Goal: Task Accomplishment & Management: Use online tool/utility

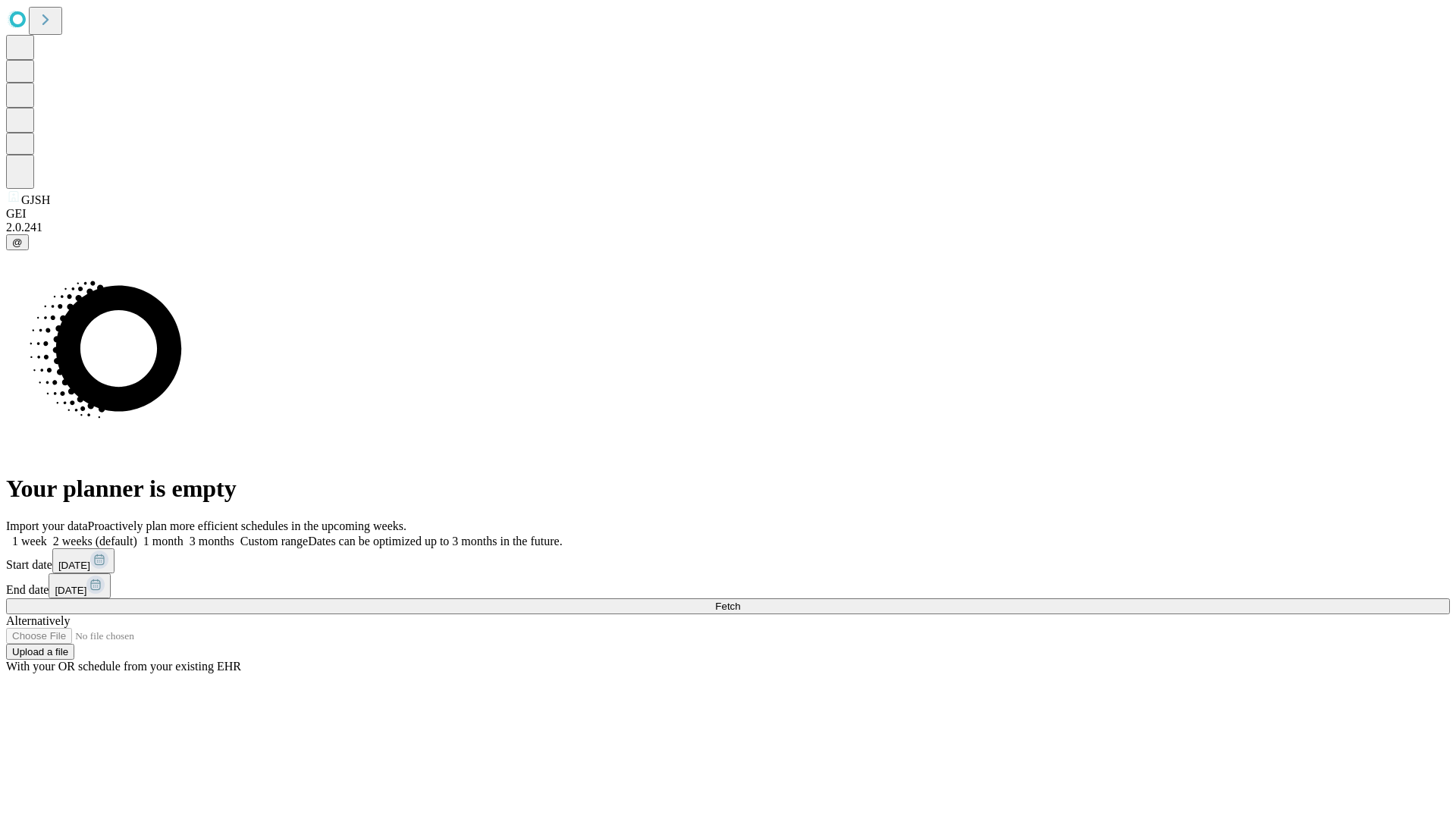
click at [740, 601] on span "Fetch" at bounding box center [727, 607] width 25 height 12
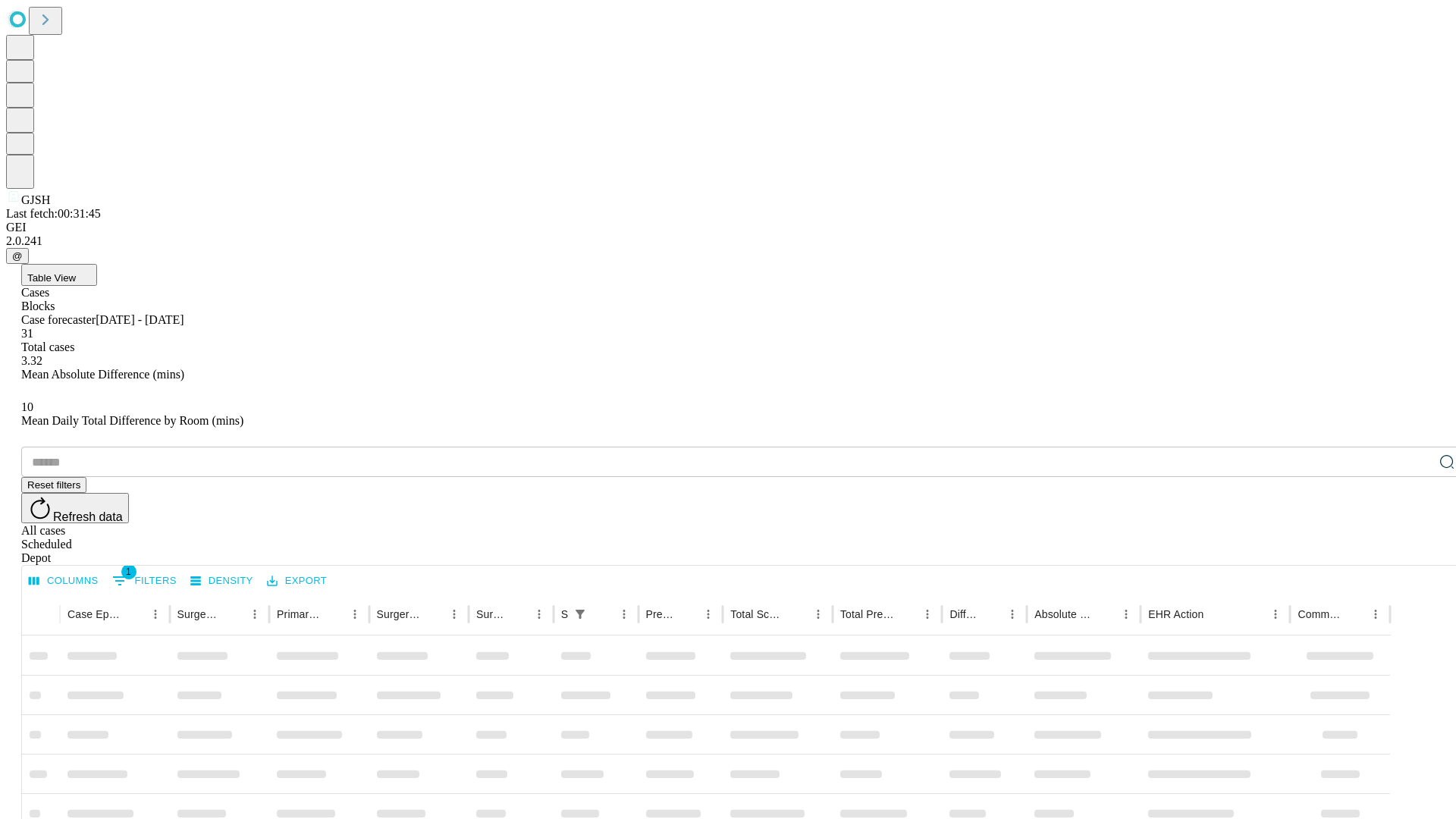
click at [1416, 552] on div "Depot" at bounding box center [743, 558] width 1444 height 14
